Goal: Information Seeking & Learning: Learn about a topic

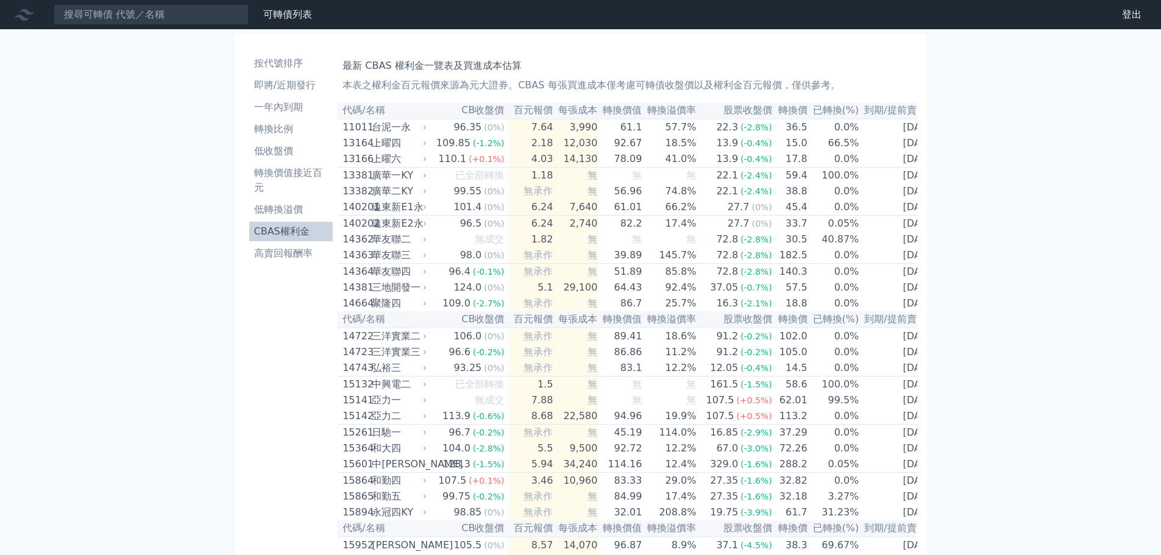
scroll to position [4910, 0]
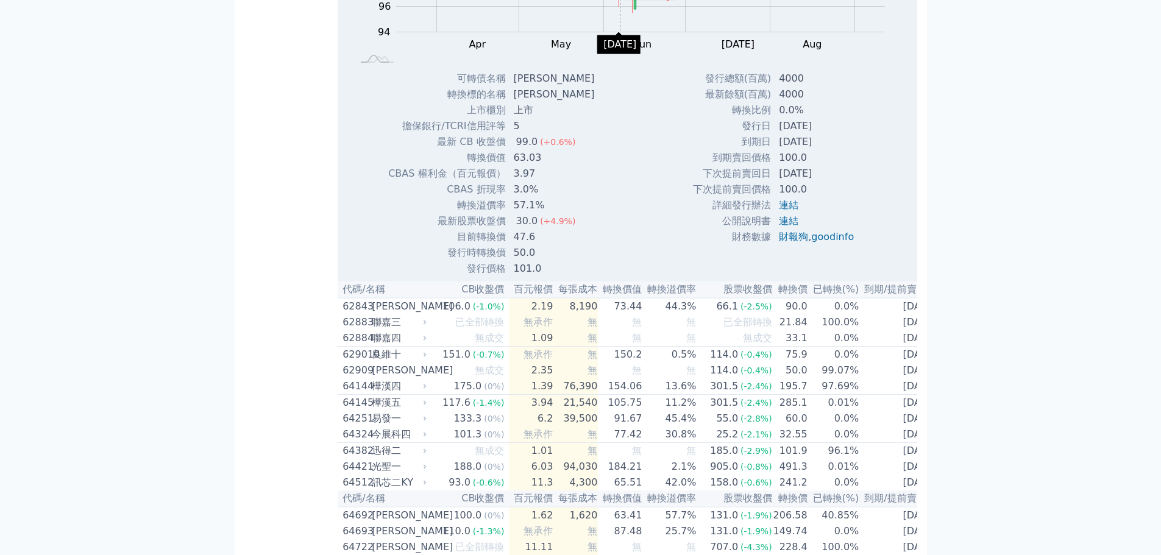
scroll to position [5032, 0]
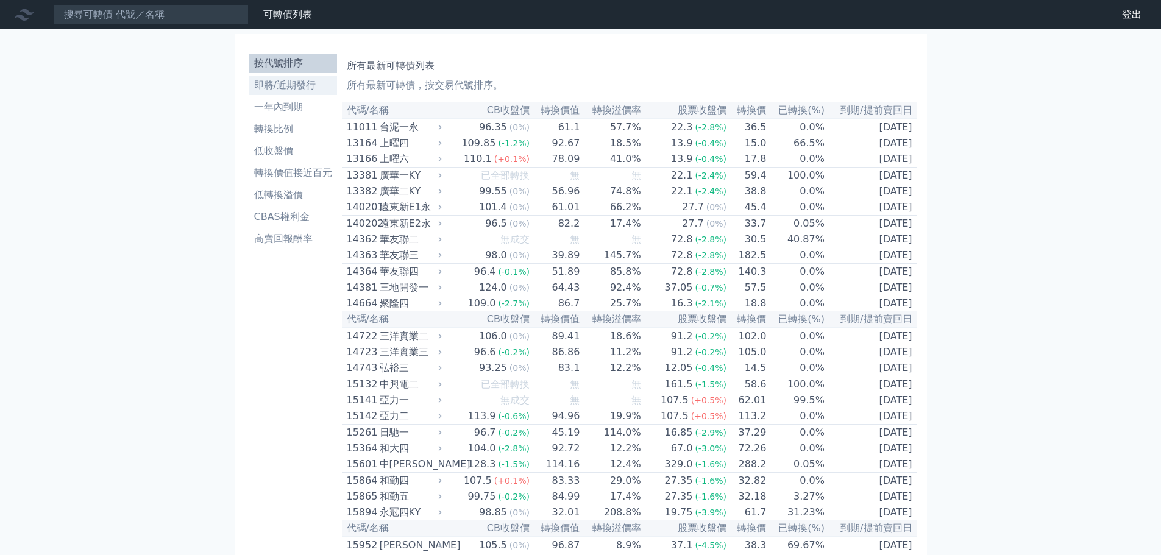
click at [295, 91] on li "即將/近期發行" at bounding box center [293, 85] width 88 height 15
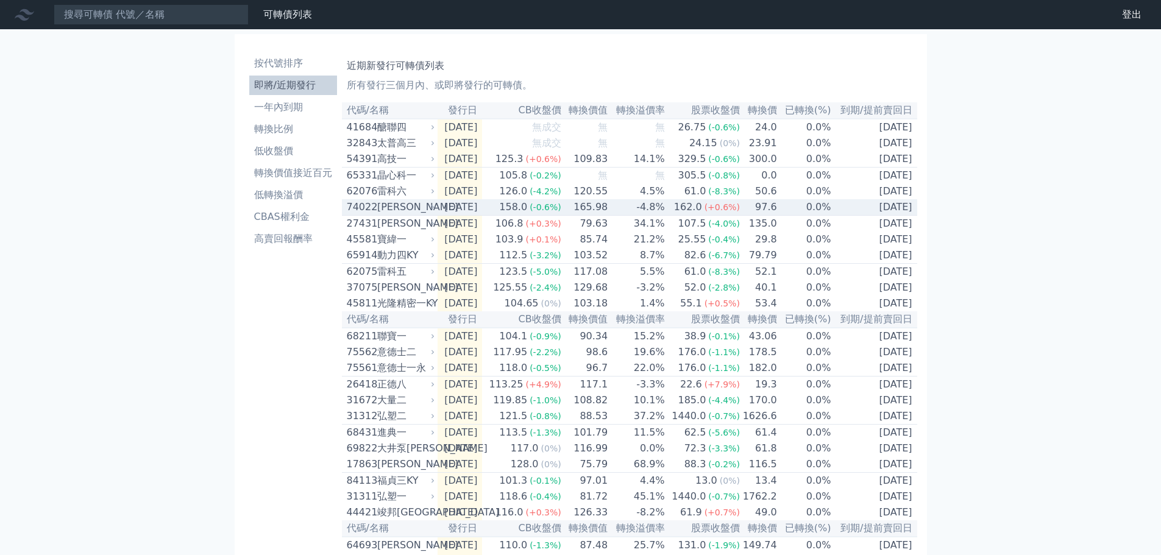
click at [561, 212] on span "(-0.6%)" at bounding box center [545, 207] width 32 height 10
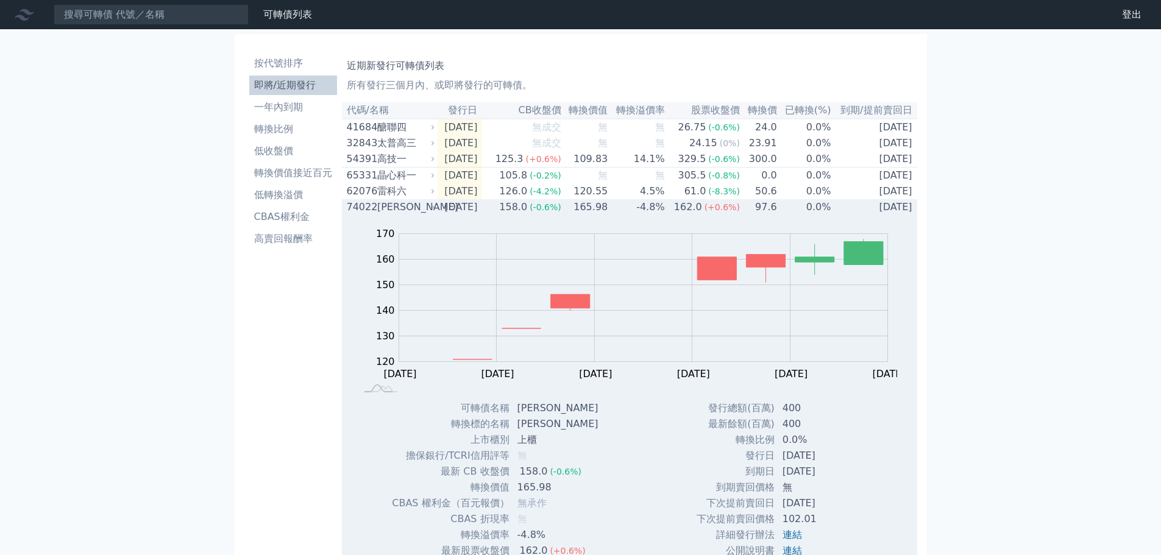
click at [561, 212] on span "(-0.6%)" at bounding box center [545, 207] width 32 height 10
